Goal: Task Accomplishment & Management: Manage account settings

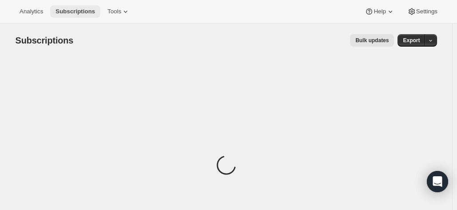
click at [83, 12] on span "Subscriptions" at bounding box center [76, 11] width 40 height 7
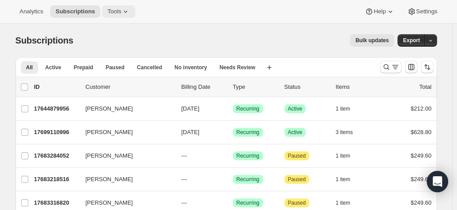
click at [114, 12] on span "Tools" at bounding box center [114, 11] width 14 height 7
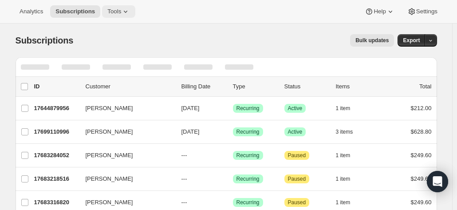
click at [110, 12] on span "Tools" at bounding box center [114, 11] width 14 height 7
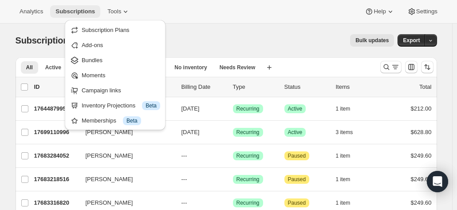
click at [71, 8] on span "Subscriptions" at bounding box center [76, 11] width 40 height 7
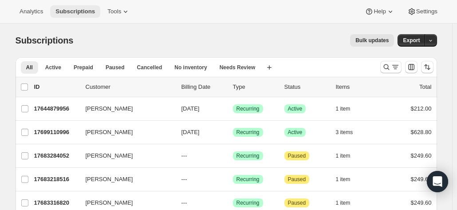
click at [79, 11] on span "Subscriptions" at bounding box center [76, 11] width 40 height 7
click at [376, 40] on span "Bulk updates" at bounding box center [372, 40] width 33 height 7
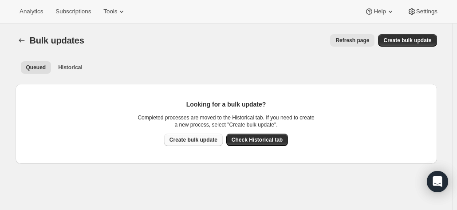
click at [188, 140] on span "Create bulk update" at bounding box center [194, 139] width 48 height 7
select select "16"
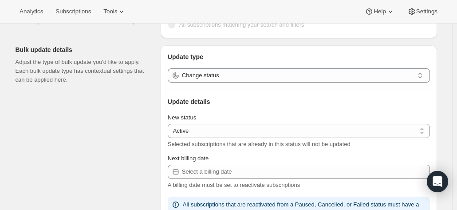
scroll to position [89, 0]
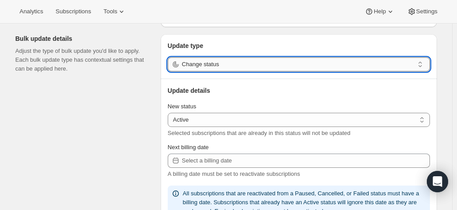
click at [202, 65] on input "Change status" at bounding box center [298, 64] width 232 height 14
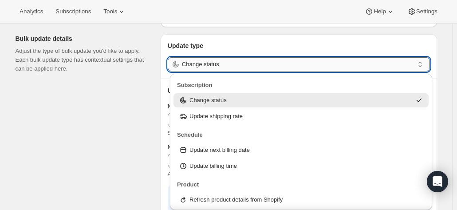
click at [202, 65] on input "Change status" at bounding box center [298, 64] width 232 height 14
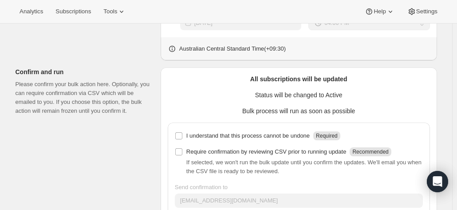
scroll to position [412, 0]
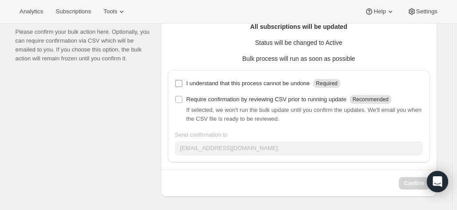
click at [183, 83] on input "I understand that this process cannot be undone Required" at bounding box center [178, 83] width 7 height 7
checkbox input "true"
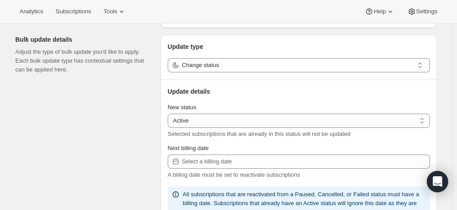
scroll to position [101, 0]
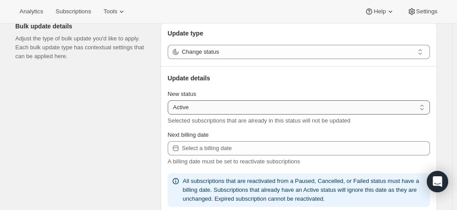
click at [198, 109] on select "Active Paused Cancelled" at bounding box center [299, 107] width 262 height 14
click at [188, 111] on select "Active Paused Cancelled" at bounding box center [299, 107] width 262 height 14
drag, startPoint x: 188, startPoint y: 111, endPoint x: 190, endPoint y: 104, distance: 6.6
click at [188, 111] on select "Active Paused Cancelled" at bounding box center [299, 107] width 262 height 14
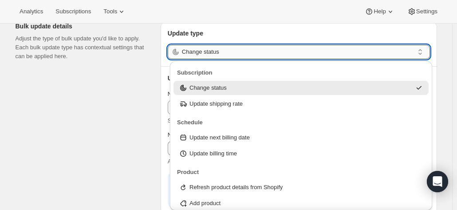
click at [200, 52] on input "Change status" at bounding box center [298, 52] width 232 height 14
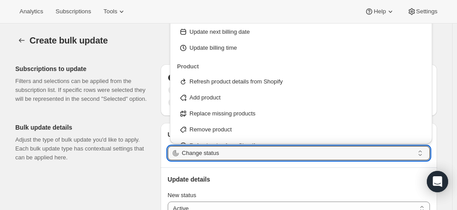
scroll to position [107, 0]
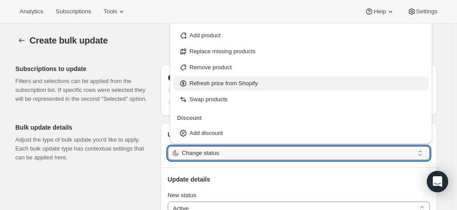
click at [267, 89] on div "Refresh price from Shopify" at bounding box center [301, 83] width 255 height 14
type input "Refresh price from Shopify"
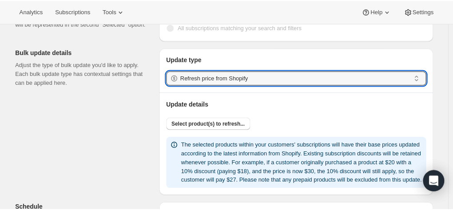
scroll to position [89, 0]
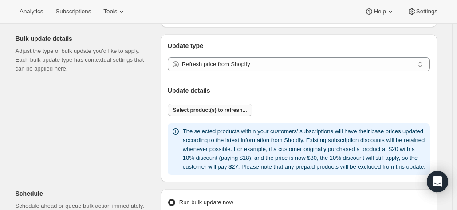
click at [190, 111] on span "Select product(s) to refresh..." at bounding box center [210, 110] width 74 height 7
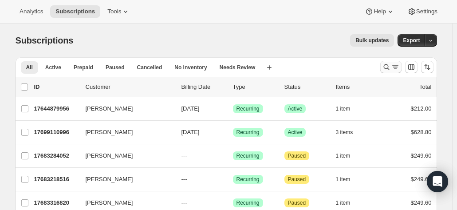
click at [389, 66] on icon "Search and filter results" at bounding box center [386, 67] width 9 height 9
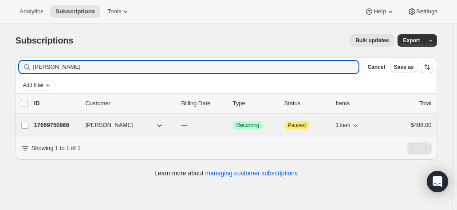
type input "[PERSON_NAME]"
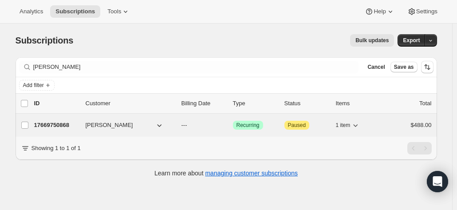
click at [62, 124] on p "17669750868" at bounding box center [56, 125] width 44 height 9
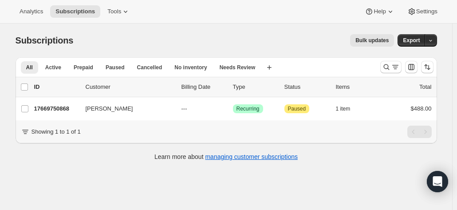
click at [382, 67] on div at bounding box center [407, 67] width 60 height 18
click at [386, 67] on icon "Search and filter results" at bounding box center [386, 67] width 9 height 9
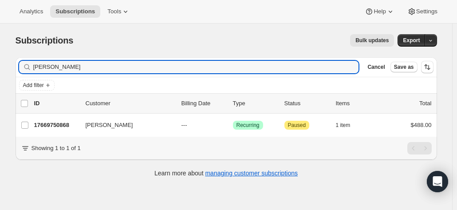
drag, startPoint x: 106, startPoint y: 67, endPoint x: -42, endPoint y: 58, distance: 148.6
click at [0, 58] on html "Analytics Subscriptions Tools Help Settings Skip to content Subscriptions. This…" at bounding box center [228, 105] width 457 height 210
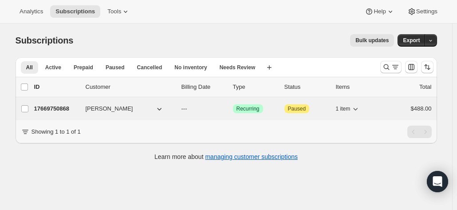
click at [67, 110] on p "17669750868" at bounding box center [56, 108] width 44 height 9
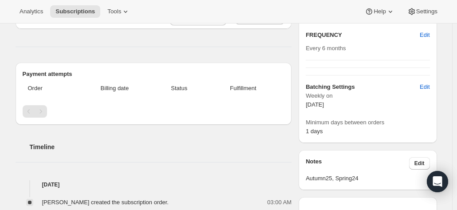
scroll to position [266, 0]
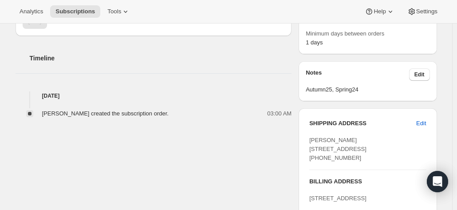
drag, startPoint x: 14, startPoint y: 162, endPoint x: 18, endPoint y: 158, distance: 5.7
click at [14, 162] on div "David Calver lotusbrd@gmail.com · +61425283410 1 subscription Product Quantity …" at bounding box center [222, 78] width 429 height 589
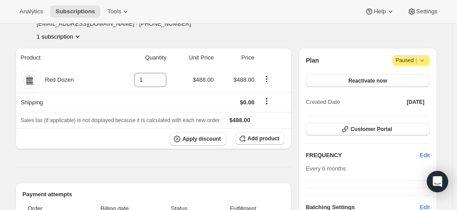
scroll to position [44, 0]
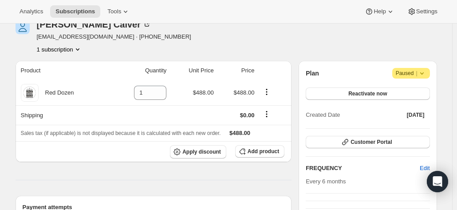
click at [427, 72] on icon at bounding box center [422, 73] width 9 height 9
click at [290, 30] on div "David Calver lotusbrd@gmail.com · +61425283410 1 subscription" at bounding box center [163, 37] width 295 height 34
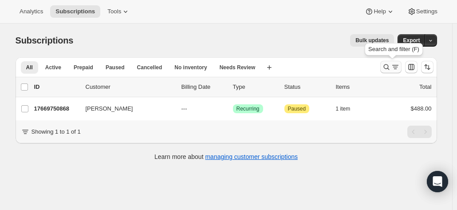
click at [387, 65] on icon "Search and filter results" at bounding box center [386, 67] width 9 height 9
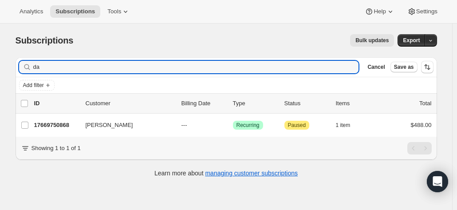
type input "d"
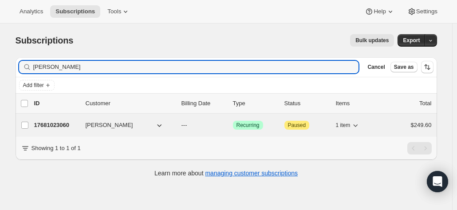
type input "mark holmes"
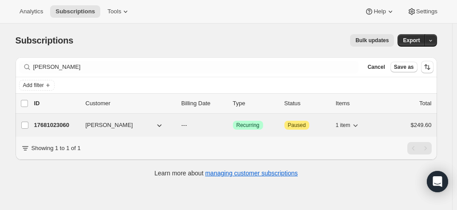
click at [61, 125] on p "17681023060" at bounding box center [56, 125] width 44 height 9
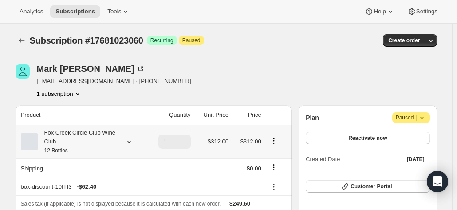
scroll to position [44, 0]
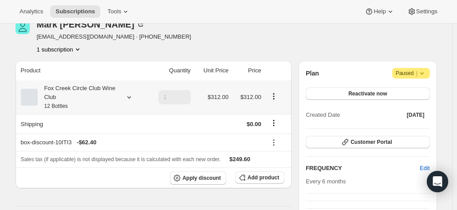
click at [62, 107] on small "12 Bottles" at bounding box center [56, 106] width 24 height 6
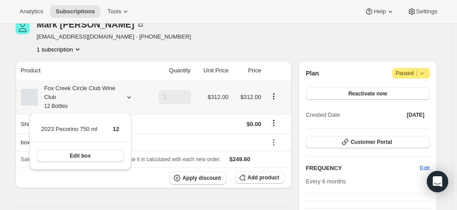
click at [64, 103] on small "12 Bottles" at bounding box center [56, 106] width 24 height 6
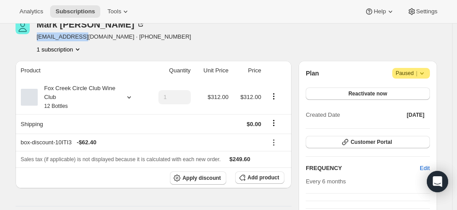
drag, startPoint x: 88, startPoint y: 39, endPoint x: 44, endPoint y: 39, distance: 44.8
click at [39, 38] on span "[EMAIL_ADDRESS][DOMAIN_NAME] · [PHONE_NUMBER]" at bounding box center [114, 36] width 155 height 9
copy span "markh998@me.com"
click at [79, 89] on div "Fox Creek Circle Club Wine Club 12 Bottles" at bounding box center [78, 97] width 80 height 27
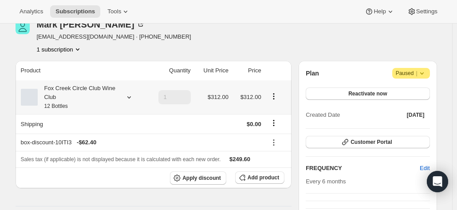
scroll to position [0, 0]
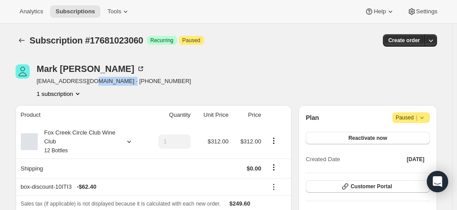
drag, startPoint x: 139, startPoint y: 83, endPoint x: 94, endPoint y: 85, distance: 44.9
click at [94, 85] on div "Mark Holmes markh998@me.com · +61409265278 1 subscription" at bounding box center [163, 81] width 295 height 34
copy span "[PHONE_NUMBER]"
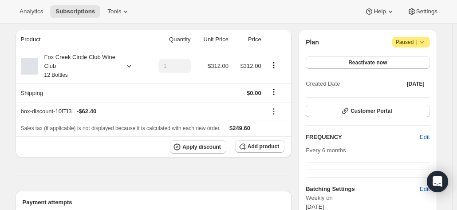
scroll to position [89, 0]
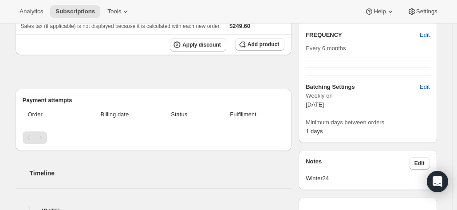
scroll to position [311, 0]
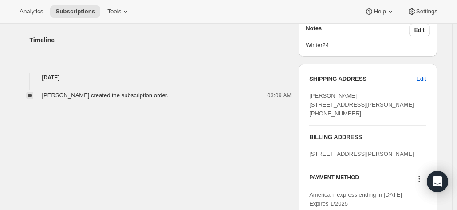
drag, startPoint x: 365, startPoint y: 131, endPoint x: 313, endPoint y: 131, distance: 52.0
click at [313, 118] on div "[PERSON_NAME] [STREET_ADDRESS][PERSON_NAME] [PHONE_NUMBER]" at bounding box center [368, 104] width 117 height 27
copy span "[PHONE_NUMBER]"
drag, startPoint x: 131, startPoint y: 199, endPoint x: 179, endPoint y: 192, distance: 49.3
click at [131, 199] on div "[PERSON_NAME] [EMAIL_ADDRESS][DOMAIN_NAME] · [PHONE_NUMBER] 1 subscription Prod…" at bounding box center [222, 22] width 429 height 566
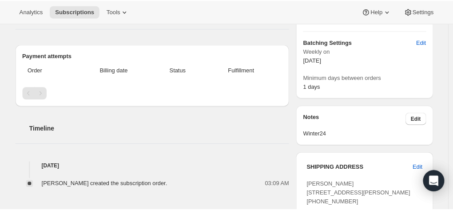
scroll to position [0, 0]
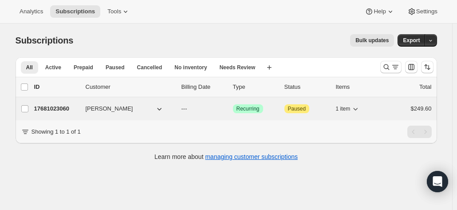
click at [45, 106] on p "17681023060" at bounding box center [56, 108] width 44 height 9
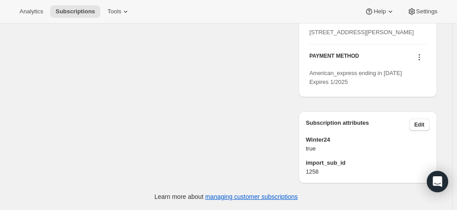
scroll to position [465, 0]
click at [420, 58] on icon at bounding box center [419, 57] width 1 height 1
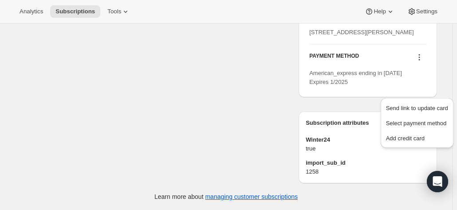
click at [337, 101] on div "SHIPPING ADDRESS Edit [PERSON_NAME] [STREET_ADDRESS][PERSON_NAME] [PHONE_NUMBER…" at bounding box center [368, 19] width 138 height 169
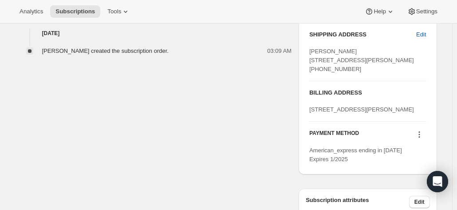
scroll to position [400, 0]
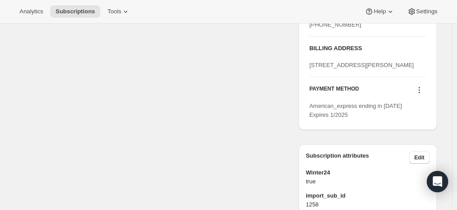
click at [421, 95] on icon at bounding box center [419, 90] width 9 height 9
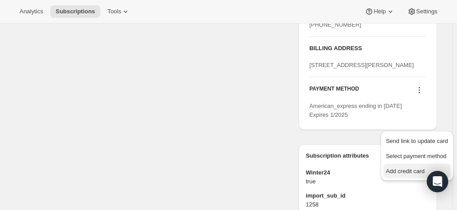
click at [396, 170] on span "Add credit card" at bounding box center [405, 171] width 39 height 7
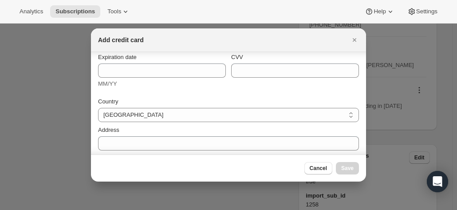
scroll to position [0, 0]
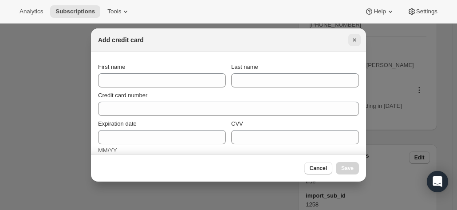
click at [350, 37] on button "Close" at bounding box center [355, 40] width 12 height 12
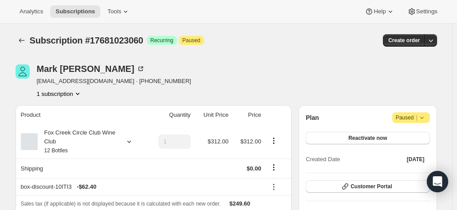
scroll to position [400, 0]
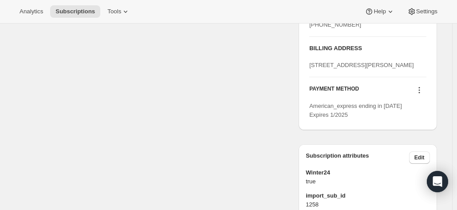
click at [422, 95] on icon at bounding box center [419, 90] width 9 height 9
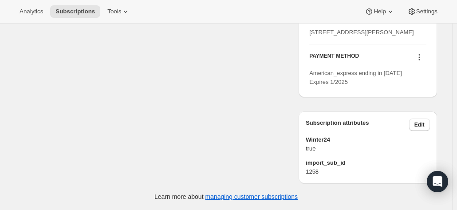
scroll to position [421, 0]
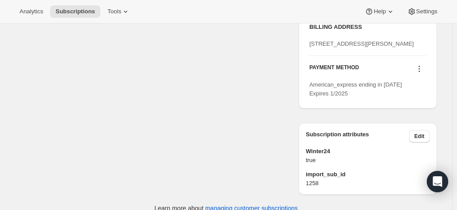
click at [421, 73] on icon at bounding box center [419, 68] width 9 height 9
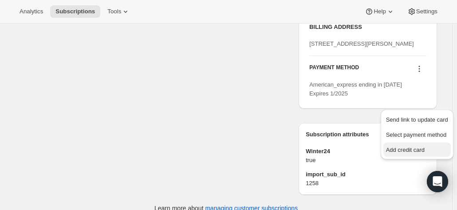
click at [398, 147] on span "Add credit card" at bounding box center [405, 150] width 39 height 7
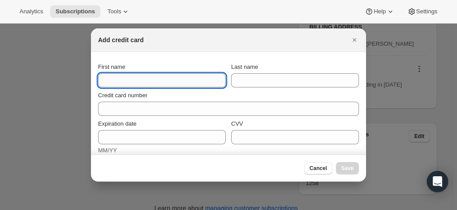
click at [126, 81] on input "First name" at bounding box center [162, 80] width 128 height 14
type input "Mark"
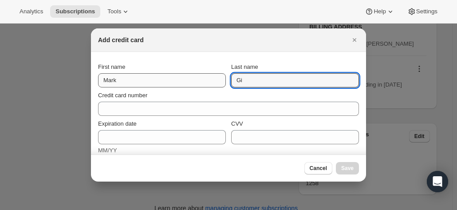
type input "G"
type input "[PERSON_NAME]"
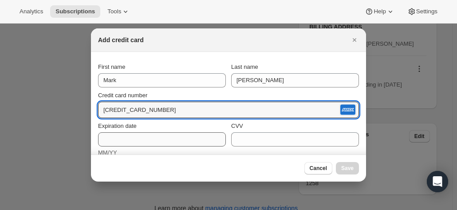
type input "3760 439593 21007"
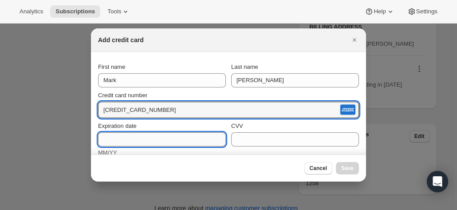
click at [128, 136] on input "Expiration date" at bounding box center [162, 139] width 128 height 14
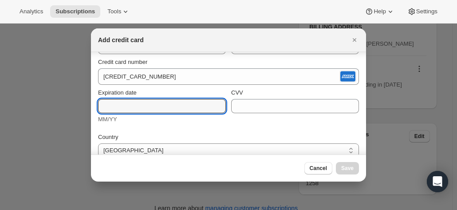
scroll to position [44, 0]
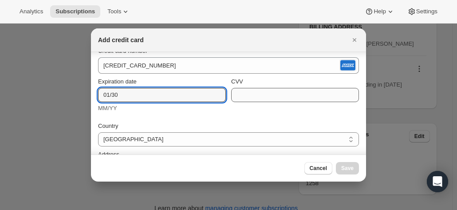
type input "01/30"
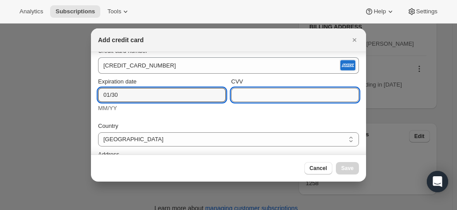
click at [250, 90] on input "CVV" at bounding box center [295, 95] width 128 height 14
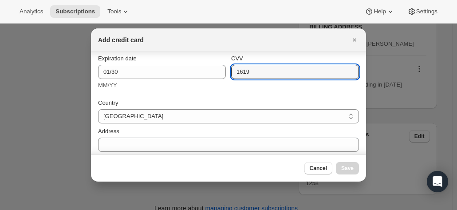
scroll to position [112, 0]
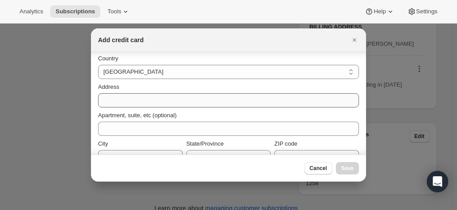
type input "1619"
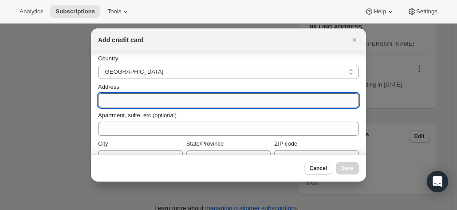
click at [122, 102] on input "Address" at bounding box center [228, 100] width 261 height 14
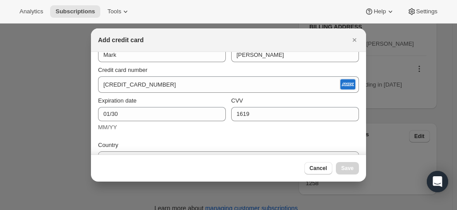
scroll to position [0, 0]
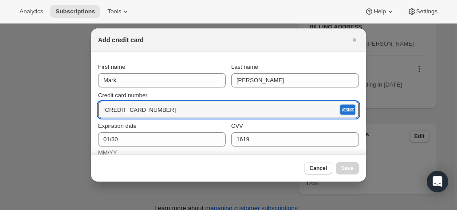
drag, startPoint x: 194, startPoint y: 112, endPoint x: 34, endPoint y: 87, distance: 162.6
click at [183, 111] on input "3760 439593 21007" at bounding box center [218, 110] width 240 height 14
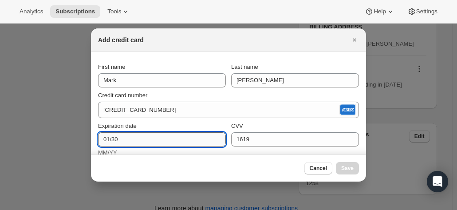
click at [101, 136] on input "01/30" at bounding box center [162, 139] width 128 height 14
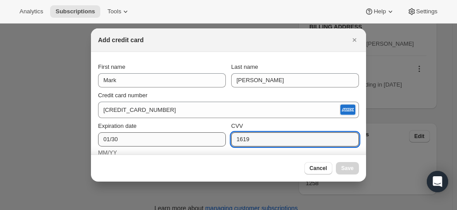
drag, startPoint x: 230, startPoint y: 138, endPoint x: 223, endPoint y: 135, distance: 7.6
click at [229, 138] on div "Expiration date 01/30 MM/YY CVV 1619" at bounding box center [228, 140] width 261 height 36
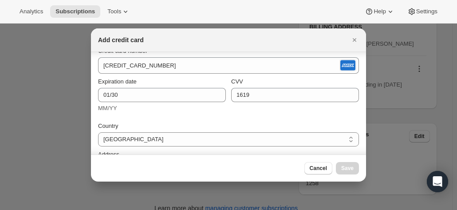
scroll to position [89, 0]
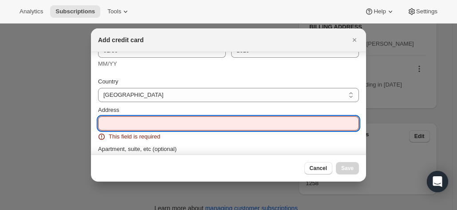
click at [131, 121] on input "Address" at bounding box center [228, 123] width 261 height 14
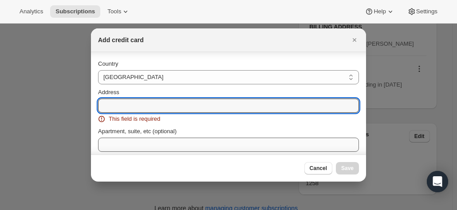
scroll to position [133, 0]
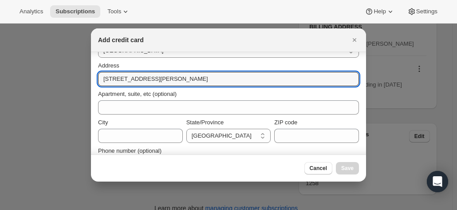
type input "99/8 Goodwin Street"
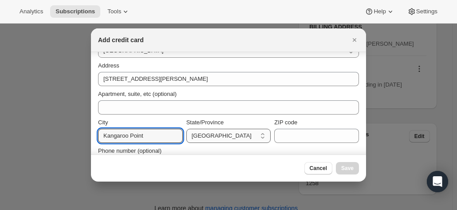
type input "Kangaroo Point"
click at [237, 135] on select "Australian Capital Territory New South Wales Northern Territory Queensland Sout…" at bounding box center [229, 136] width 85 height 14
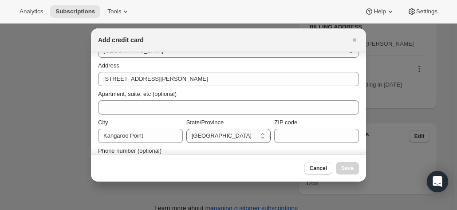
select select "QLD"
click at [187, 129] on select "Australian Capital Territory New South Wales Northern Territory Queensland Sout…" at bounding box center [229, 136] width 85 height 14
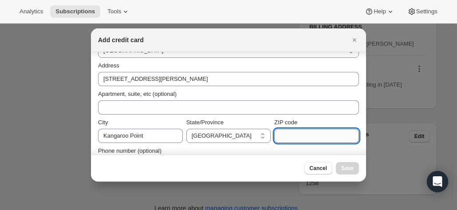
click at [297, 137] on input "ZIP code" at bounding box center [316, 136] width 85 height 14
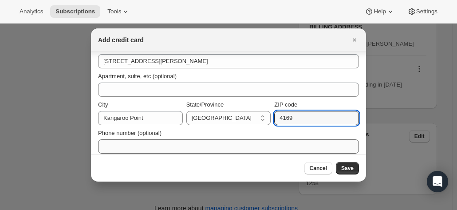
scroll to position [156, 0]
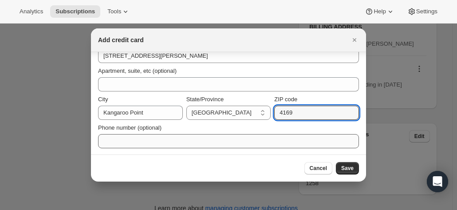
type input "4169"
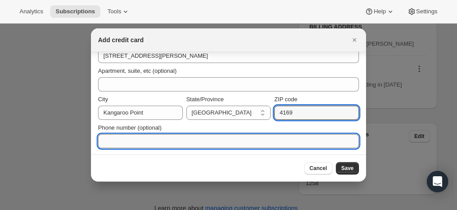
click at [145, 141] on input "Phone number (optional)" at bounding box center [228, 141] width 261 height 14
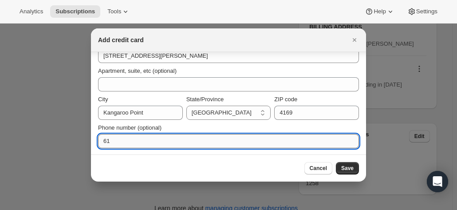
type input "6"
type input "0"
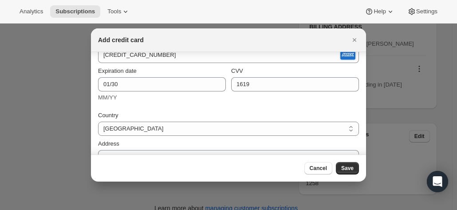
scroll to position [112, 0]
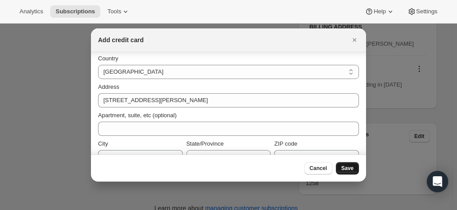
type input "0409 265 278"
click at [343, 166] on span "Save" at bounding box center [347, 168] width 12 height 7
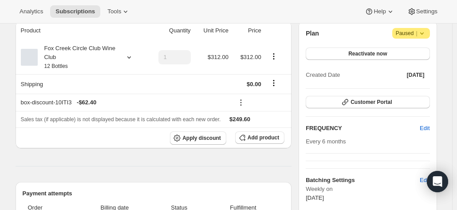
scroll to position [12, 0]
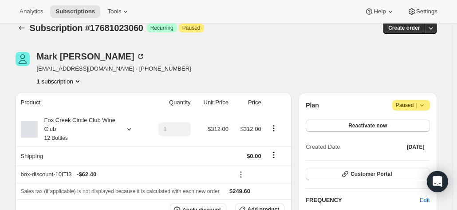
drag, startPoint x: 444, startPoint y: 89, endPoint x: 437, endPoint y: 90, distance: 7.2
click at [111, 8] on span "Tools" at bounding box center [114, 11] width 14 height 7
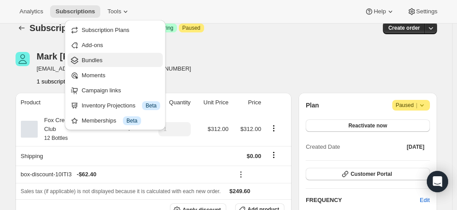
click at [95, 62] on span "Bundles" at bounding box center [92, 60] width 21 height 7
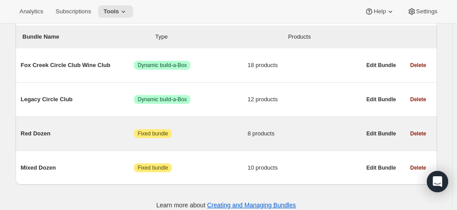
scroll to position [113, 0]
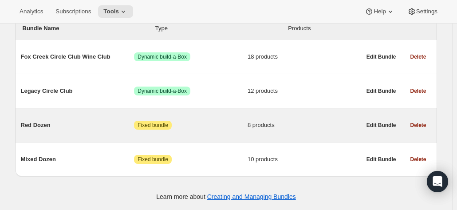
click at [46, 127] on span "Red Dozen" at bounding box center [78, 125] width 114 height 9
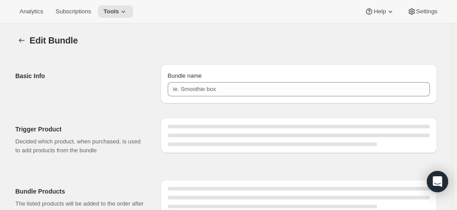
type input "Red Dozen"
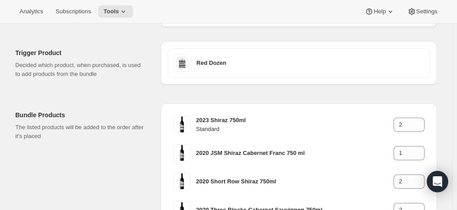
scroll to position [44, 0]
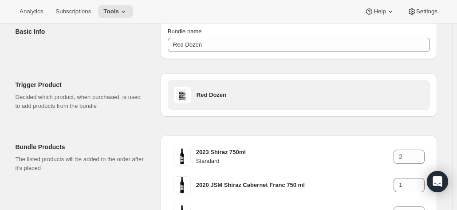
click at [203, 96] on h3 "Red Dozen" at bounding box center [311, 95] width 228 height 9
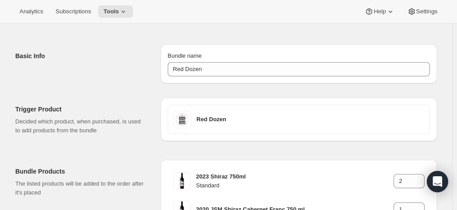
scroll to position [0, 0]
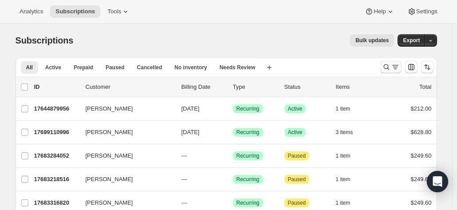
click at [385, 67] on icon "Search and filter results" at bounding box center [386, 67] width 9 height 9
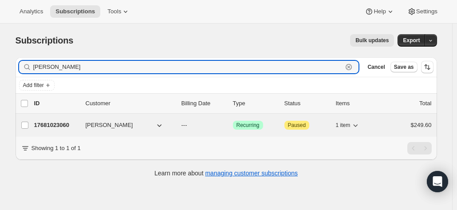
type input "[PERSON_NAME]"
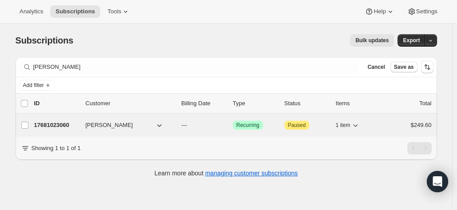
click at [62, 123] on p "17681023060" at bounding box center [56, 125] width 44 height 9
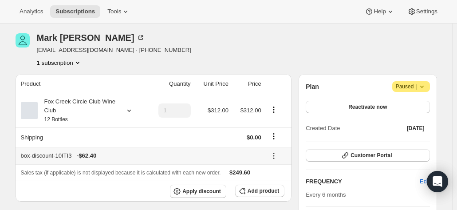
scroll to position [44, 0]
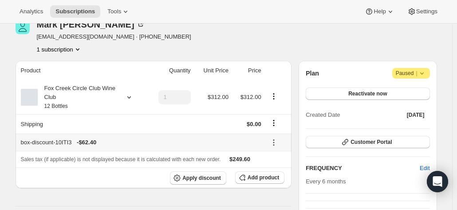
click at [275, 142] on icon at bounding box center [274, 142] width 9 height 9
click at [222, 141] on div "box-discount-10ITI3 - $62.40" at bounding box center [141, 142] width 241 height 9
click at [259, 175] on span "Add product" at bounding box center [264, 177] width 32 height 7
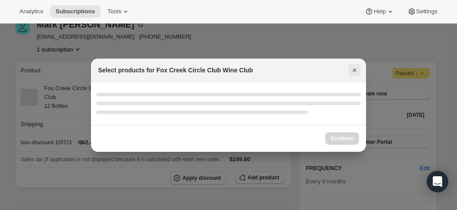
click at [353, 70] on icon "Close" at bounding box center [354, 70] width 9 height 9
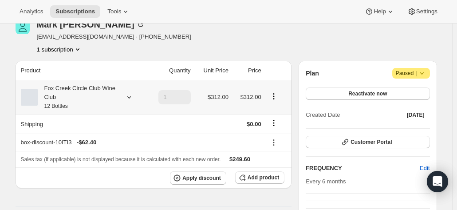
click at [131, 97] on icon at bounding box center [129, 97] width 4 height 2
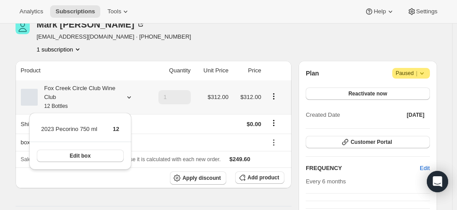
click at [131, 96] on icon at bounding box center [129, 97] width 9 height 9
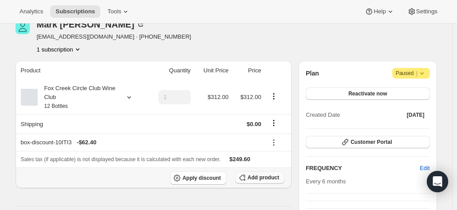
click at [256, 183] on button "Add product" at bounding box center [259, 177] width 49 height 12
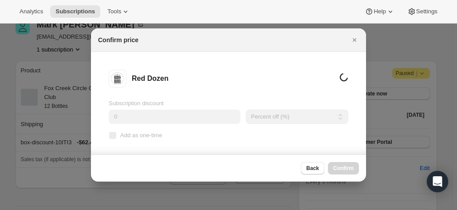
scroll to position [0, 0]
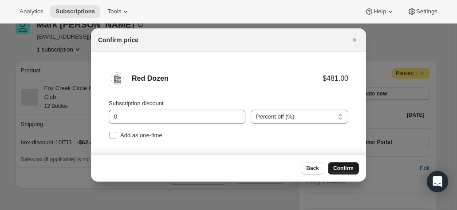
click at [345, 168] on span "Confirm" at bounding box center [343, 168] width 20 height 7
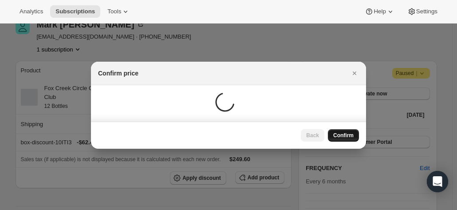
scroll to position [44, 0]
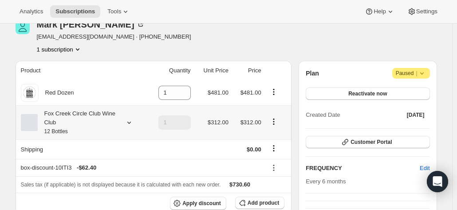
click at [128, 121] on icon at bounding box center [129, 122] width 9 height 9
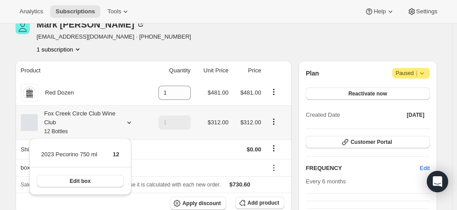
click at [276, 121] on icon "Product actions" at bounding box center [274, 121] width 9 height 9
click at [276, 123] on icon "Product actions" at bounding box center [274, 121] width 9 height 9
click at [274, 121] on icon "Product actions" at bounding box center [273, 121] width 1 height 1
click at [92, 179] on button "Edit box" at bounding box center [80, 181] width 87 height 12
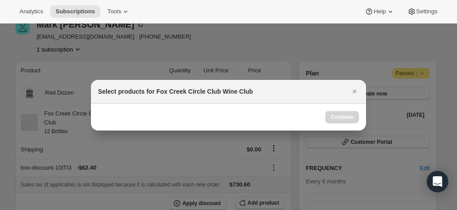
scroll to position [0, 0]
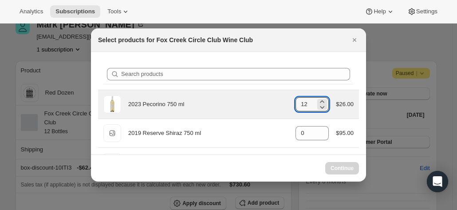
drag, startPoint x: 299, startPoint y: 106, endPoint x: 291, endPoint y: 104, distance: 8.1
click at [291, 104] on div "2023 Pecorino 750 ml gid://shopify/ProductVariant/41594933280852 12 $26.00" at bounding box center [228, 104] width 250 height 18
drag, startPoint x: 303, startPoint y: 103, endPoint x: 278, endPoint y: 103, distance: 24.4
click at [278, 103] on div "2023 Pecorino 750 ml gid://shopify/ProductVariant/41594933280852 12 $26.00" at bounding box center [228, 104] width 250 height 18
click at [318, 108] on icon ":ri7:" at bounding box center [322, 107] width 9 height 9
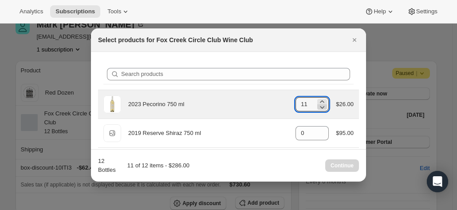
click at [318, 108] on icon ":ri7:" at bounding box center [322, 107] width 9 height 9
click at [318, 106] on icon ":ri7:" at bounding box center [322, 107] width 9 height 9
click at [321, 106] on icon ":ri7:" at bounding box center [323, 107] width 4 height 3
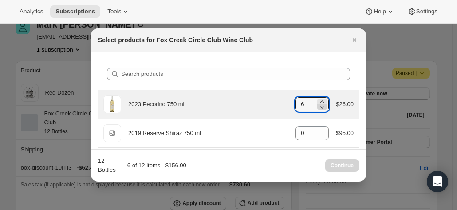
click at [321, 106] on icon ":ri7:" at bounding box center [323, 107] width 4 height 3
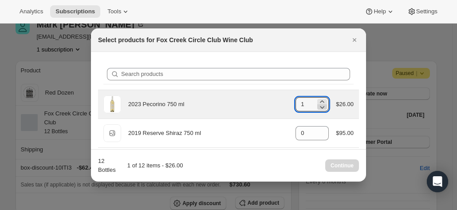
click at [321, 106] on icon ":ri7:" at bounding box center [323, 107] width 4 height 3
type input "0"
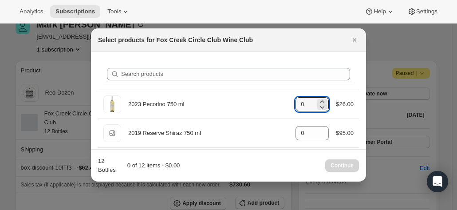
click at [338, 165] on div "Continue" at bounding box center [342, 165] width 34 height 12
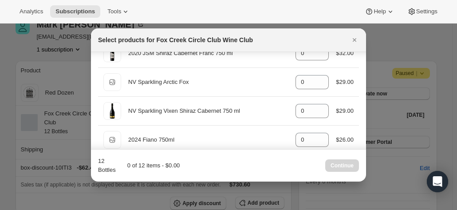
scroll to position [464, 0]
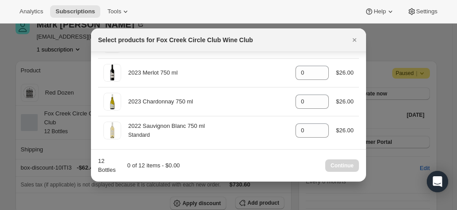
click at [344, 166] on div "Continue" at bounding box center [342, 165] width 34 height 12
click at [353, 38] on icon "Close" at bounding box center [354, 40] width 9 height 9
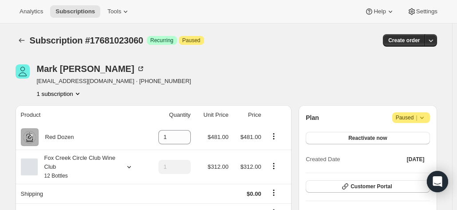
scroll to position [44, 0]
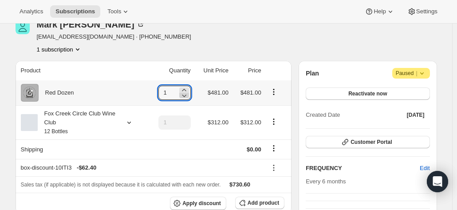
click at [185, 95] on icon at bounding box center [184, 95] width 9 height 9
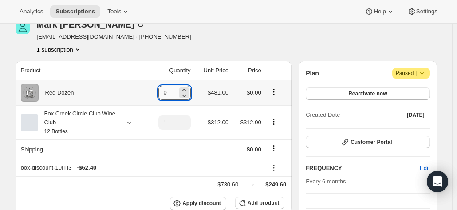
click at [176, 94] on input "0" at bounding box center [168, 93] width 19 height 14
click at [186, 90] on icon at bounding box center [184, 90] width 4 height 2
type input "1"
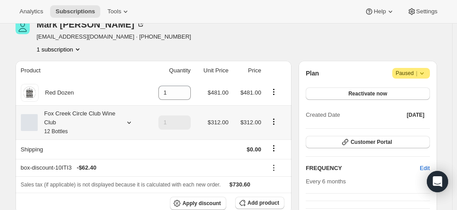
click at [274, 122] on icon "Product actions" at bounding box center [273, 121] width 1 height 1
click at [274, 136] on span "Edit box" at bounding box center [276, 138] width 21 height 7
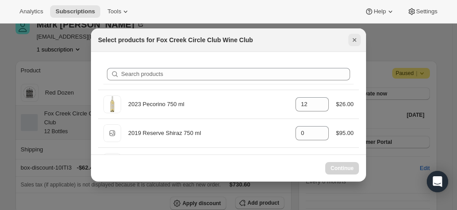
click at [354, 37] on icon "Close" at bounding box center [354, 40] width 9 height 9
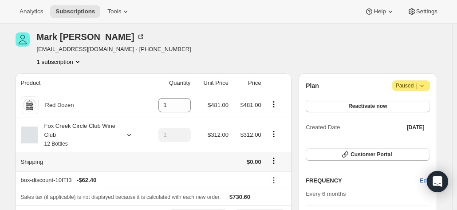
scroll to position [44, 0]
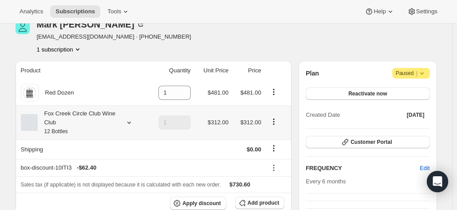
click at [274, 123] on icon "Product actions" at bounding box center [274, 121] width 9 height 9
click at [275, 153] on span "Remove" at bounding box center [276, 153] width 21 height 7
type input "0"
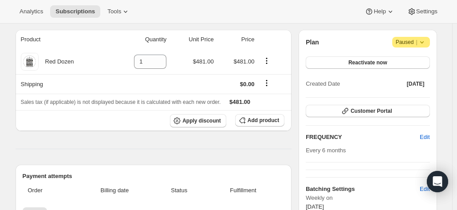
scroll to position [89, 0]
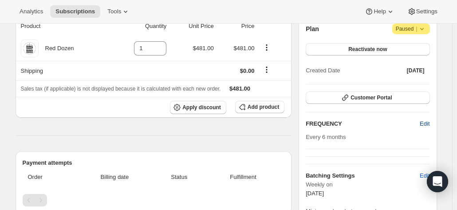
click at [425, 124] on span "Edit" at bounding box center [425, 123] width 10 height 9
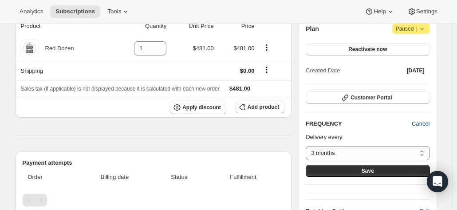
click at [423, 123] on span "Cancel" at bounding box center [421, 123] width 18 height 9
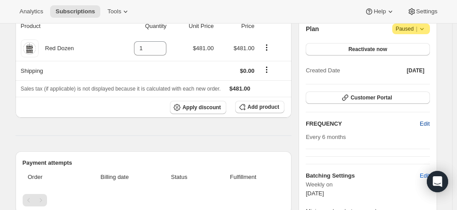
click at [426, 120] on span "Edit" at bounding box center [425, 123] width 10 height 9
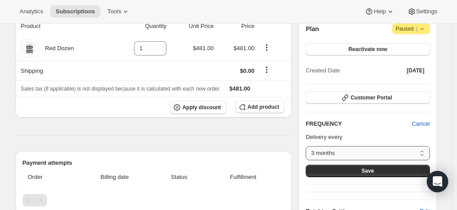
click at [378, 153] on select "3 months 4 months 6 months Custom..." at bounding box center [368, 153] width 124 height 14
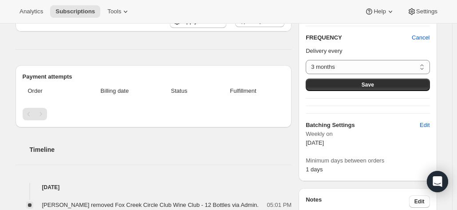
scroll to position [178, 0]
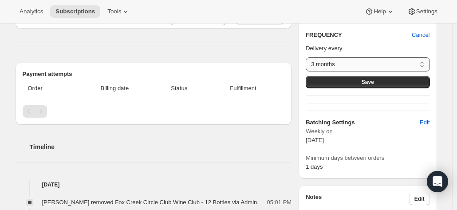
click at [343, 60] on select "3 months 4 months 6 months Custom..." at bounding box center [368, 64] width 124 height 14
click at [342, 62] on select "3 months 4 months 6 months Custom..." at bounding box center [368, 64] width 124 height 14
click at [380, 63] on select "3 months 4 months 6 months Custom..." at bounding box center [368, 64] width 124 height 14
select select "MONTH#6"
click at [308, 57] on select "3 months 4 months 6 months Custom..." at bounding box center [368, 64] width 124 height 14
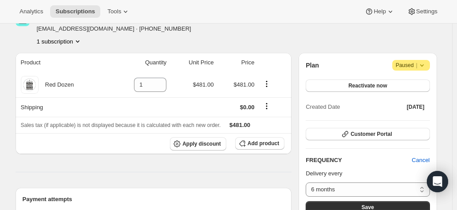
scroll to position [44, 0]
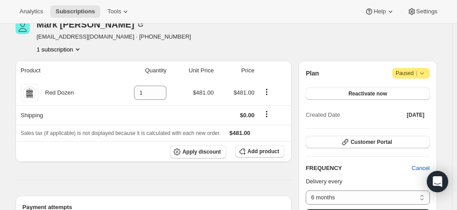
click at [425, 74] on icon at bounding box center [422, 73] width 9 height 9
click at [372, 90] on span "Reactivate now" at bounding box center [368, 93] width 39 height 7
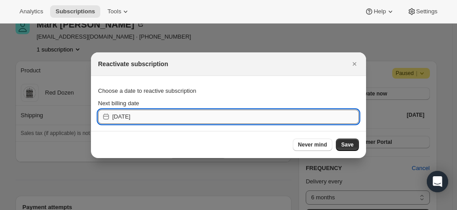
click at [153, 114] on input "2025-09-17" at bounding box center [235, 117] width 247 height 14
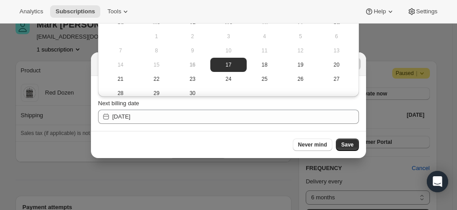
click at [453, 64] on div at bounding box center [228, 105] width 457 height 210
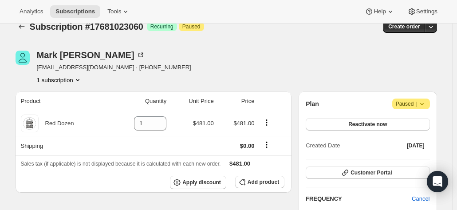
scroll to position [0, 0]
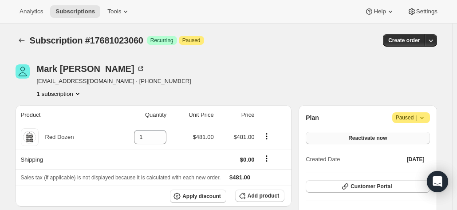
click at [388, 134] on button "Reactivate now" at bounding box center [368, 138] width 124 height 12
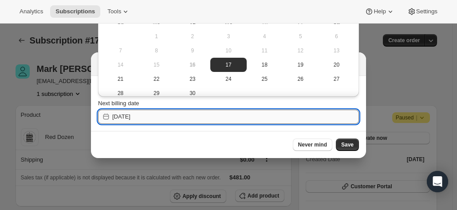
click at [147, 115] on input "2025-09-17" at bounding box center [235, 117] width 247 height 14
click at [133, 115] on input "2025-09-17" at bounding box center [235, 117] width 247 height 14
click at [146, 119] on input "2025-09-17" at bounding box center [235, 117] width 247 height 14
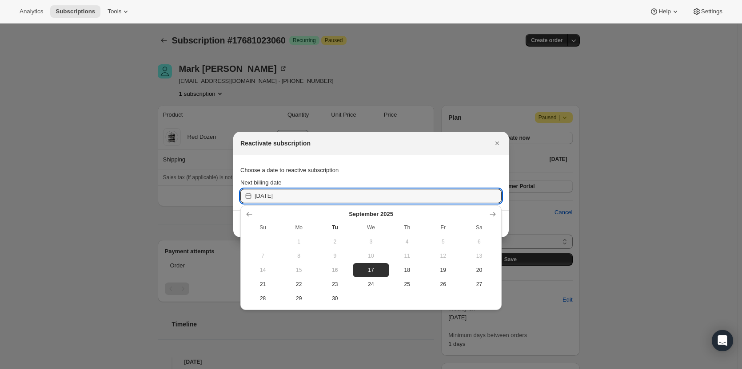
click at [370, 210] on div at bounding box center [371, 214] width 252 height 9
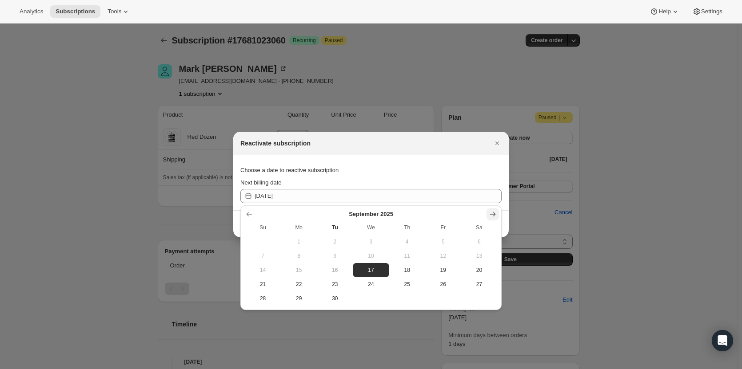
click at [457, 210] on icon "Show next month, October 2025" at bounding box center [492, 214] width 9 height 9
click at [457, 210] on icon "Show next month, November 2025" at bounding box center [492, 214] width 9 height 9
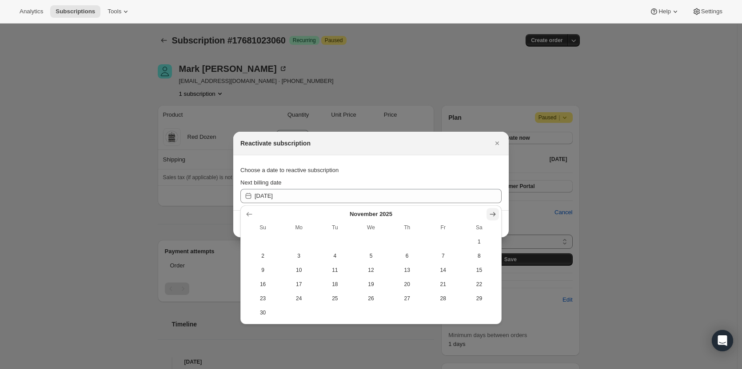
click at [457, 210] on icon "Show next month, December 2025" at bounding box center [492, 214] width 9 height 9
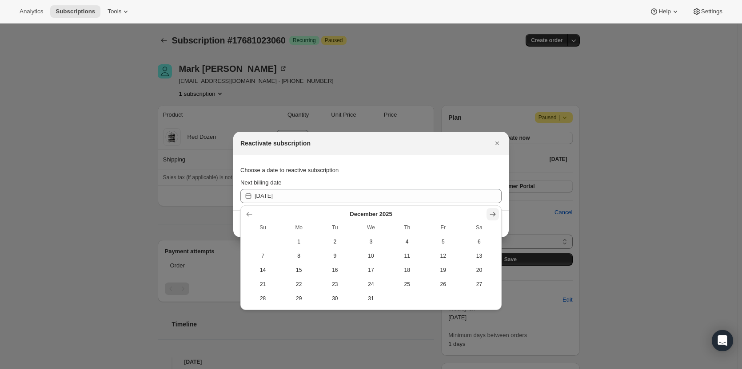
click at [457, 210] on icon "Show next month, January 2026" at bounding box center [492, 214] width 9 height 9
click at [457, 210] on icon "Show next month, February 2026" at bounding box center [492, 214] width 9 height 9
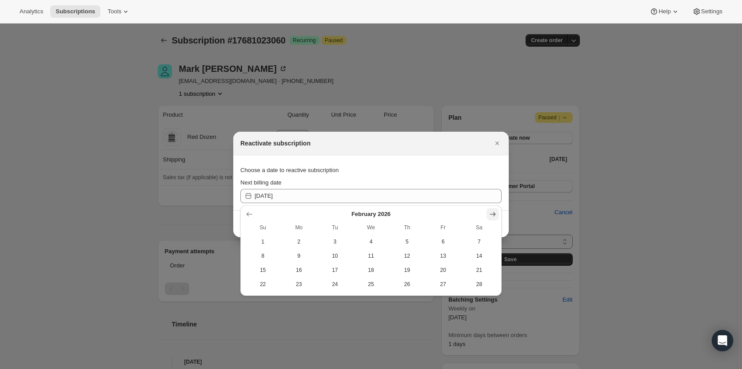
click at [457, 210] on icon "Show next month, March 2026" at bounding box center [492, 214] width 9 height 9
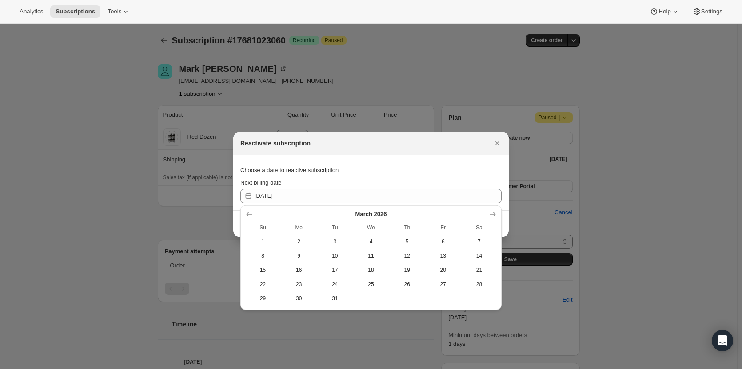
click at [335, 210] on span "3" at bounding box center [334, 241] width 29 height 7
type input "2026-03-02"
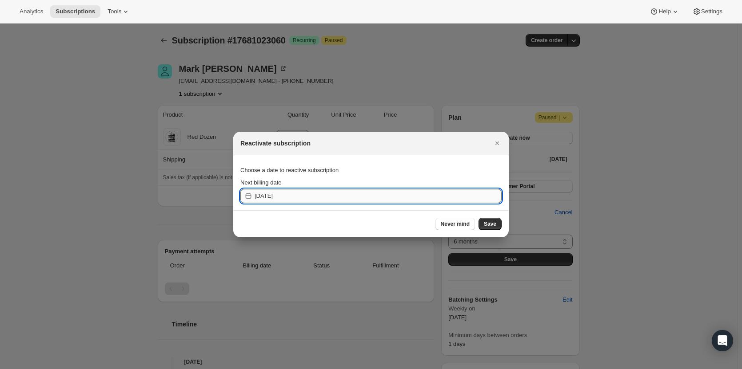
click at [308, 199] on input "2026-03-02" at bounding box center [377, 196] width 247 height 14
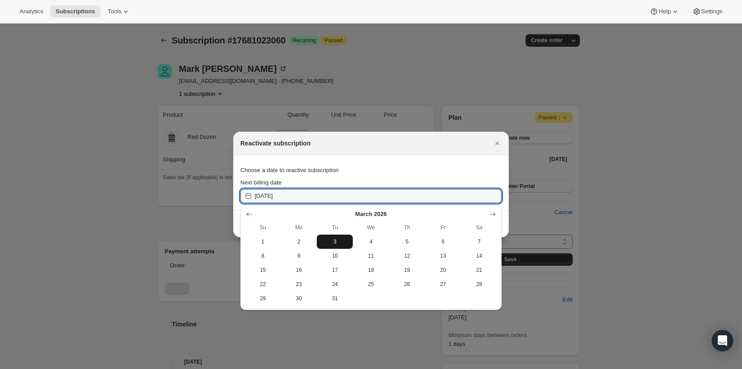
click at [330, 210] on span "3" at bounding box center [334, 241] width 29 height 7
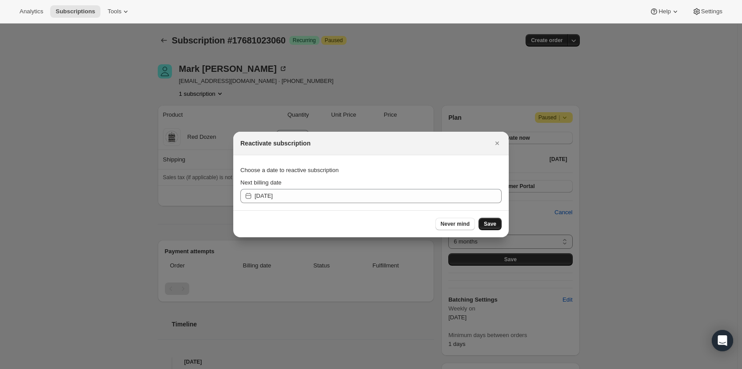
click at [457, 210] on span "Save" at bounding box center [490, 224] width 12 height 7
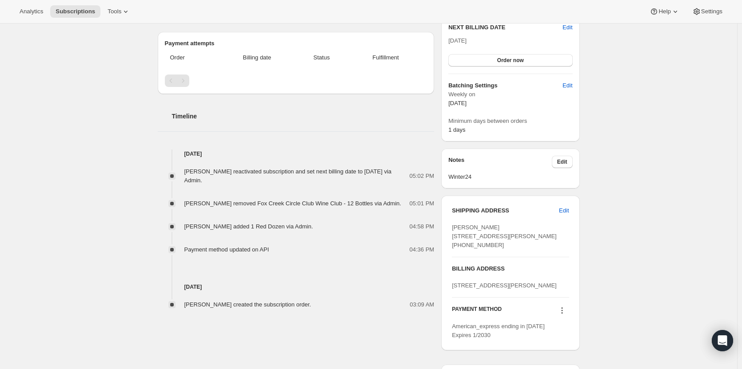
scroll to position [266, 0]
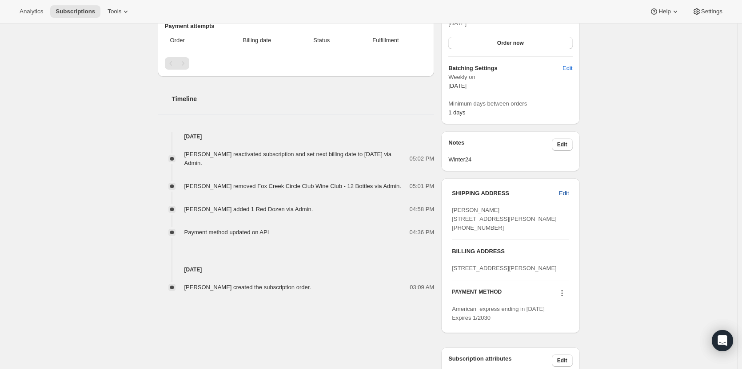
click at [457, 195] on span "Edit" at bounding box center [564, 193] width 10 height 9
select select "QLD"
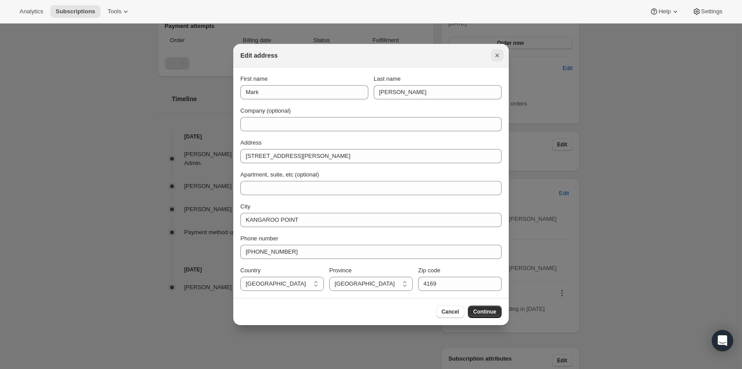
click at [457, 54] on icon "Close" at bounding box center [496, 55] width 9 height 9
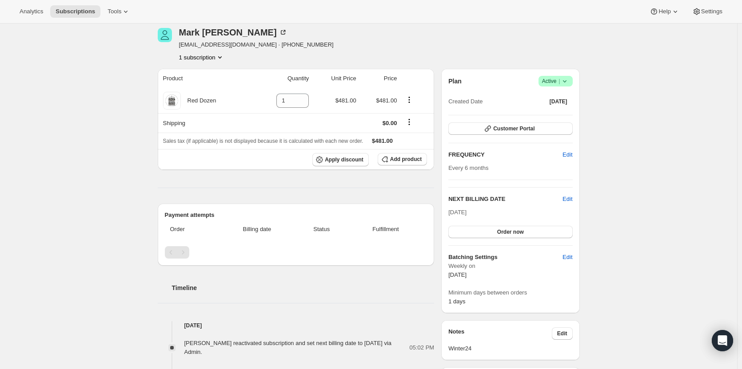
scroll to position [0, 0]
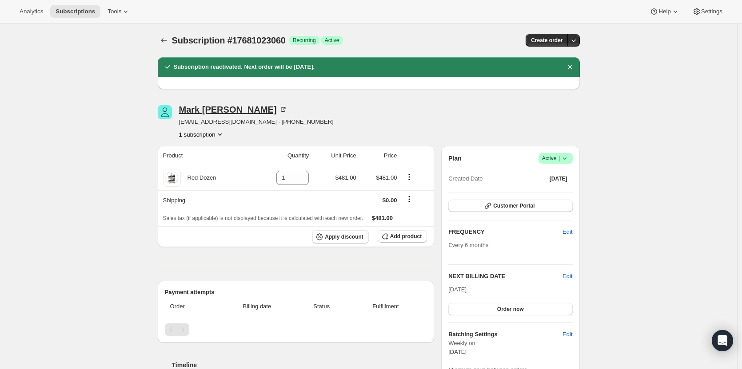
click at [197, 109] on div "Mark Holmes" at bounding box center [233, 109] width 108 height 9
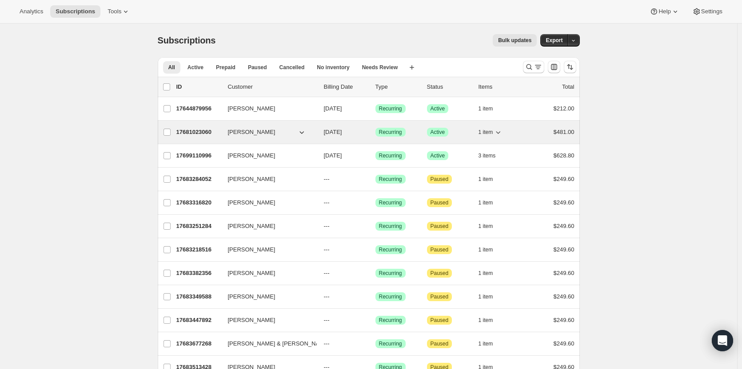
click at [190, 132] on p "17681023060" at bounding box center [198, 132] width 44 height 9
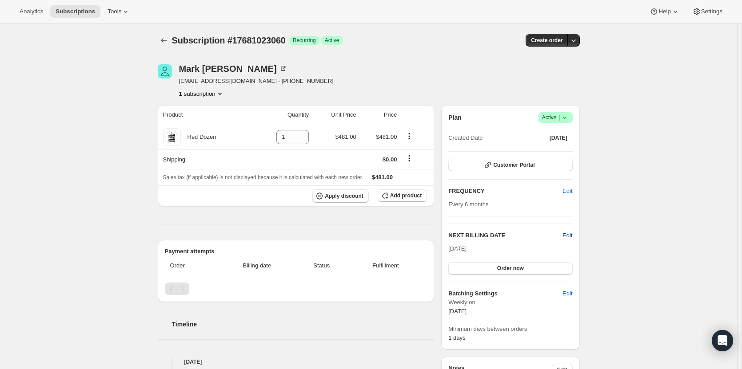
click at [568, 235] on span "Edit" at bounding box center [567, 235] width 10 height 9
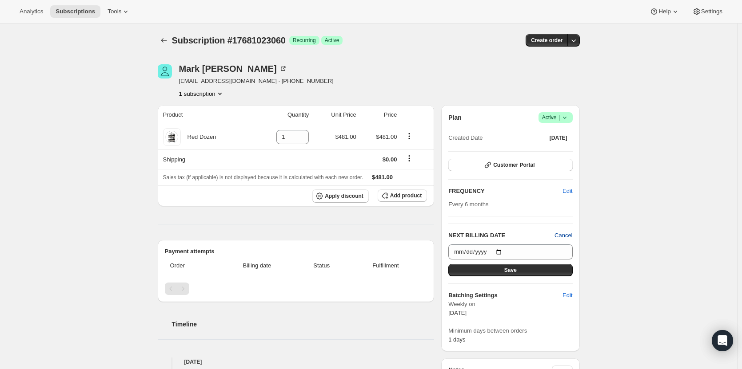
click at [569, 235] on span "Cancel" at bounding box center [563, 235] width 18 height 9
